Goal: Task Accomplishment & Management: Use online tool/utility

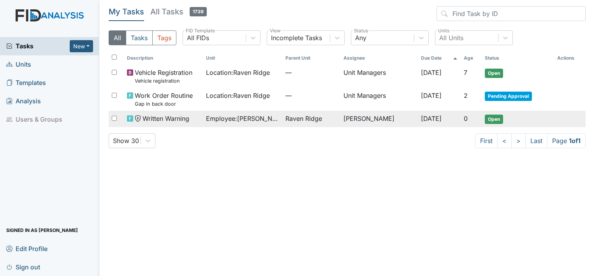
click at [497, 119] on span "Open" at bounding box center [494, 118] width 18 height 9
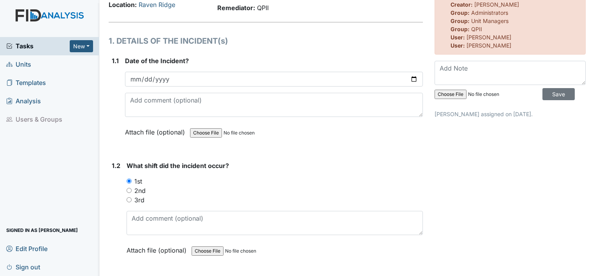
scroll to position [39, 0]
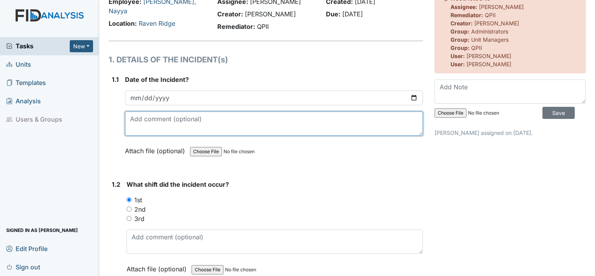
click at [204, 121] on textarea at bounding box center [274, 123] width 298 height 24
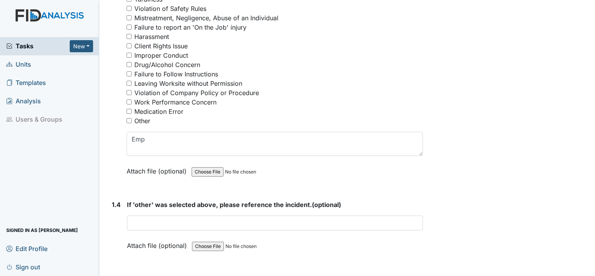
scroll to position [389, 0]
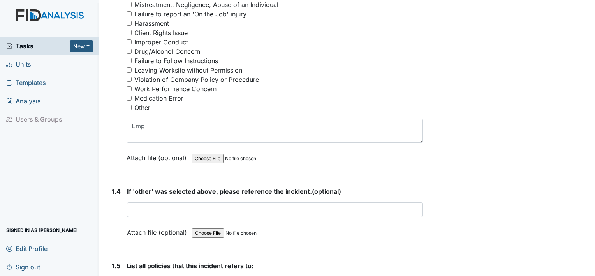
type textarea "Call out (weekend)"
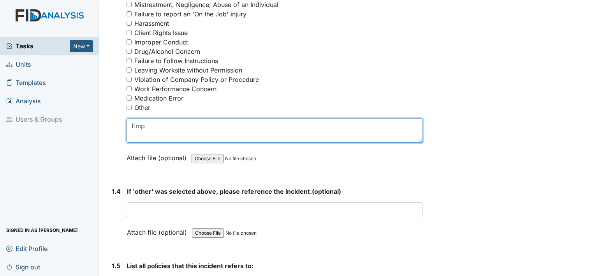
click at [156, 124] on textarea "Emp" at bounding box center [274, 130] width 296 height 24
type textarea "Employee tex"
